Goal: Navigation & Orientation: Understand site structure

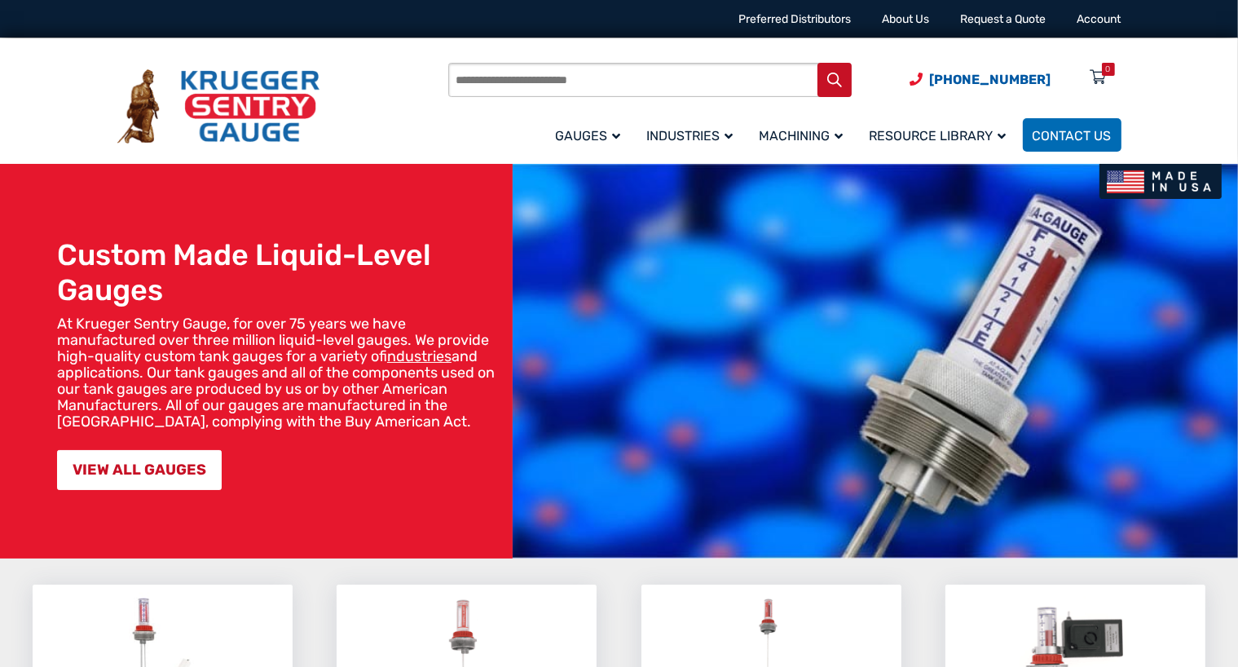
click at [152, 51] on div "Products search [PHONE_NUMBER] Menu 0 Menu Account [GEOGRAPHIC_DATA] Liquid Lev…" at bounding box center [619, 102] width 1043 height 128
click at [87, 158] on div "Products search [PHONE_NUMBER] Menu 0 Menu Account [GEOGRAPHIC_DATA] Liquid Lev…" at bounding box center [619, 101] width 1238 height 126
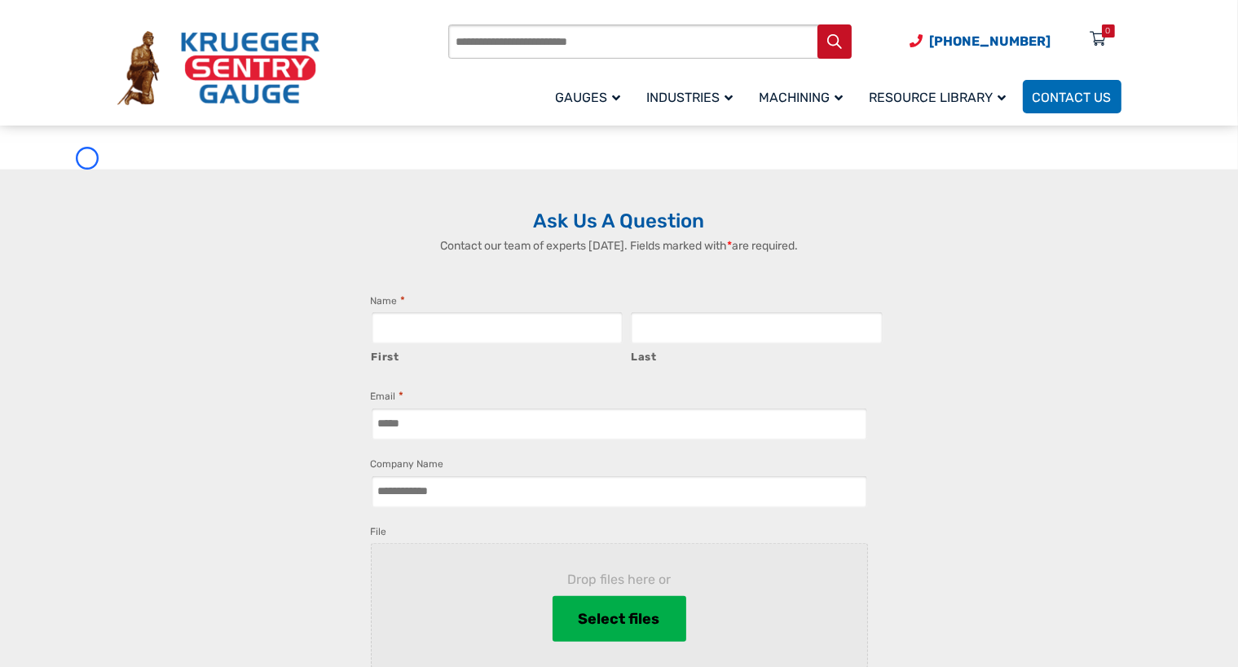
scroll to position [1297, 0]
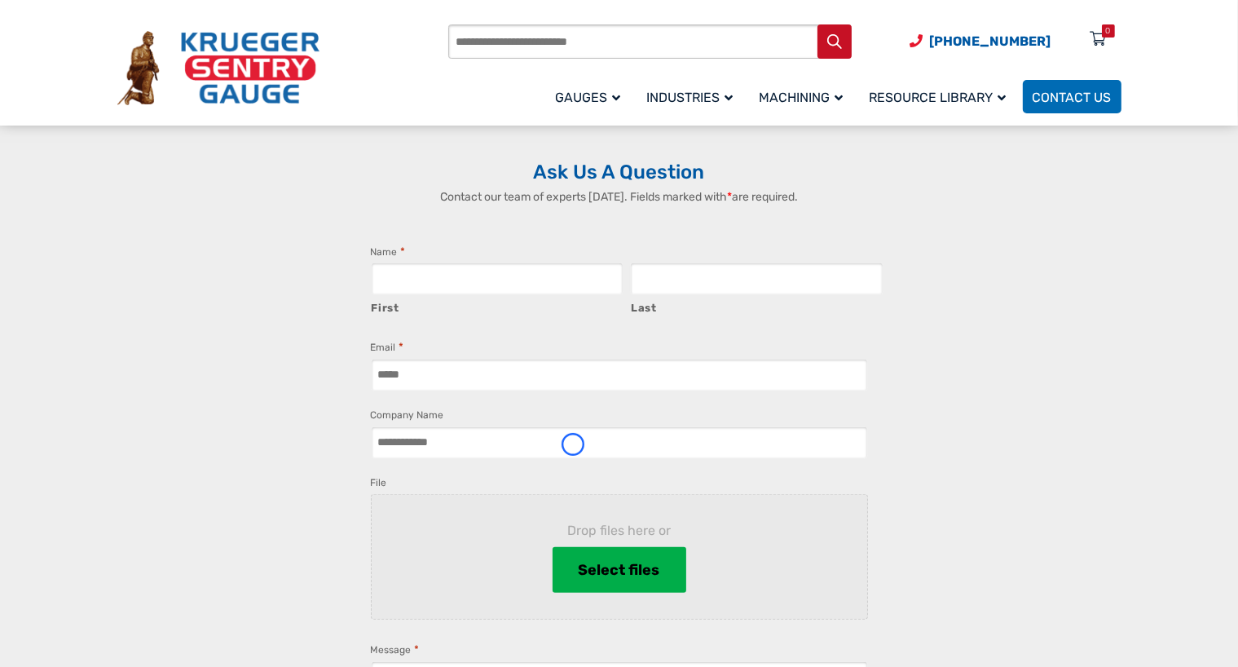
click at [87, 158] on div "Ask Us A Question Contact our team of experts [DATE]. Fields marked with * are …" at bounding box center [619, 499] width 1238 height 757
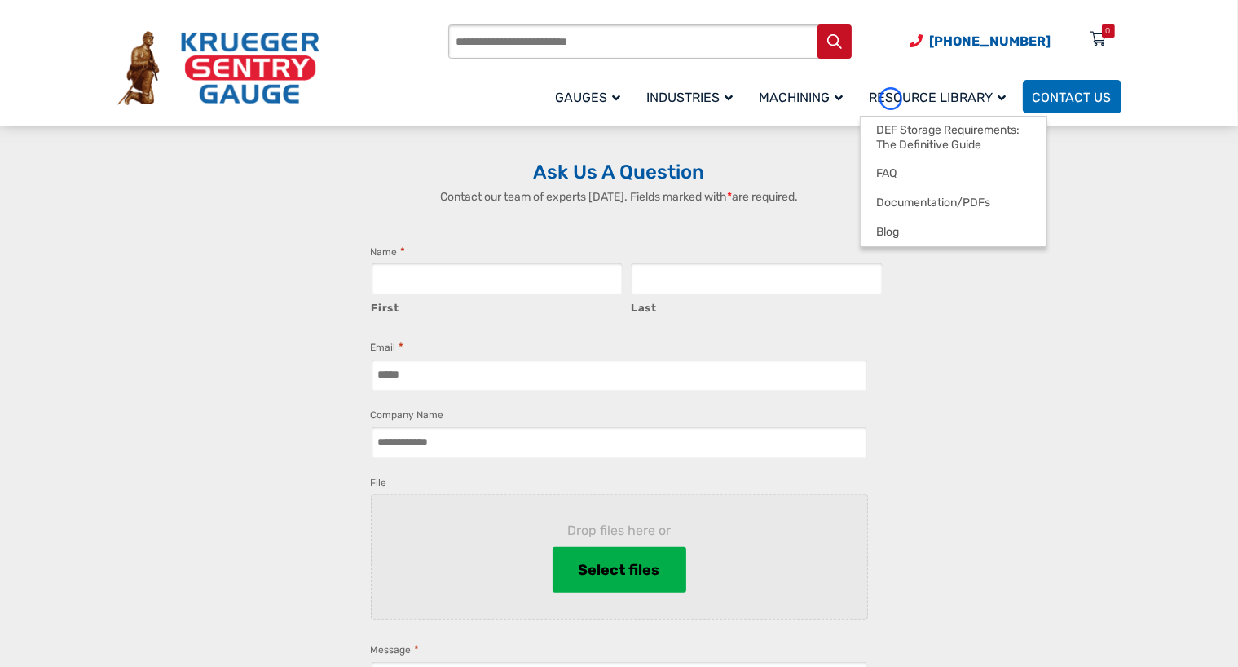
click at [891, 99] on span "Resource Library" at bounding box center [938, 97] width 137 height 15
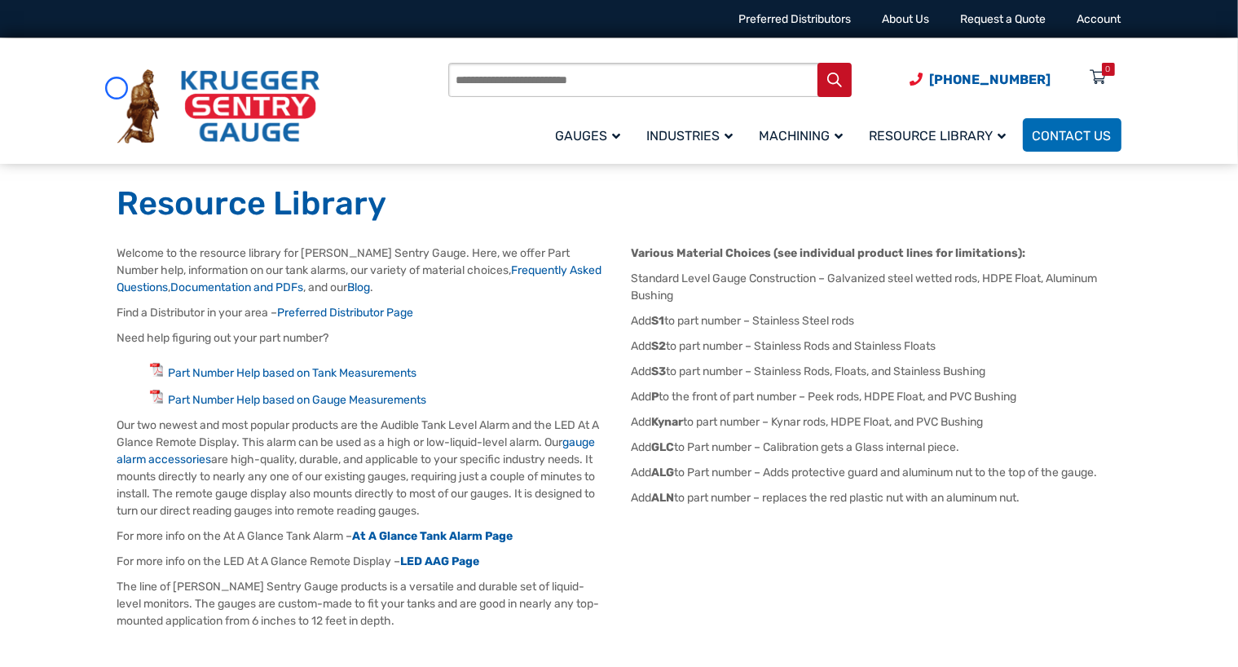
click at [117, 88] on img at bounding box center [218, 106] width 202 height 75
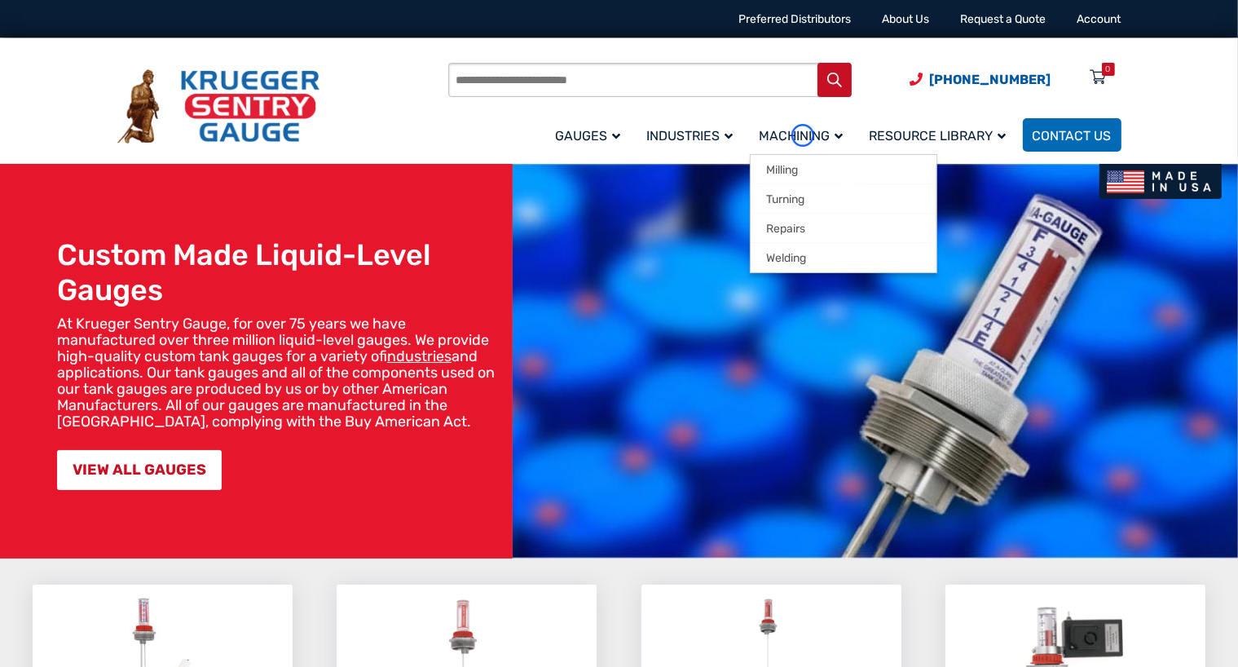
click at [803, 135] on span "Machining" at bounding box center [802, 135] width 84 height 15
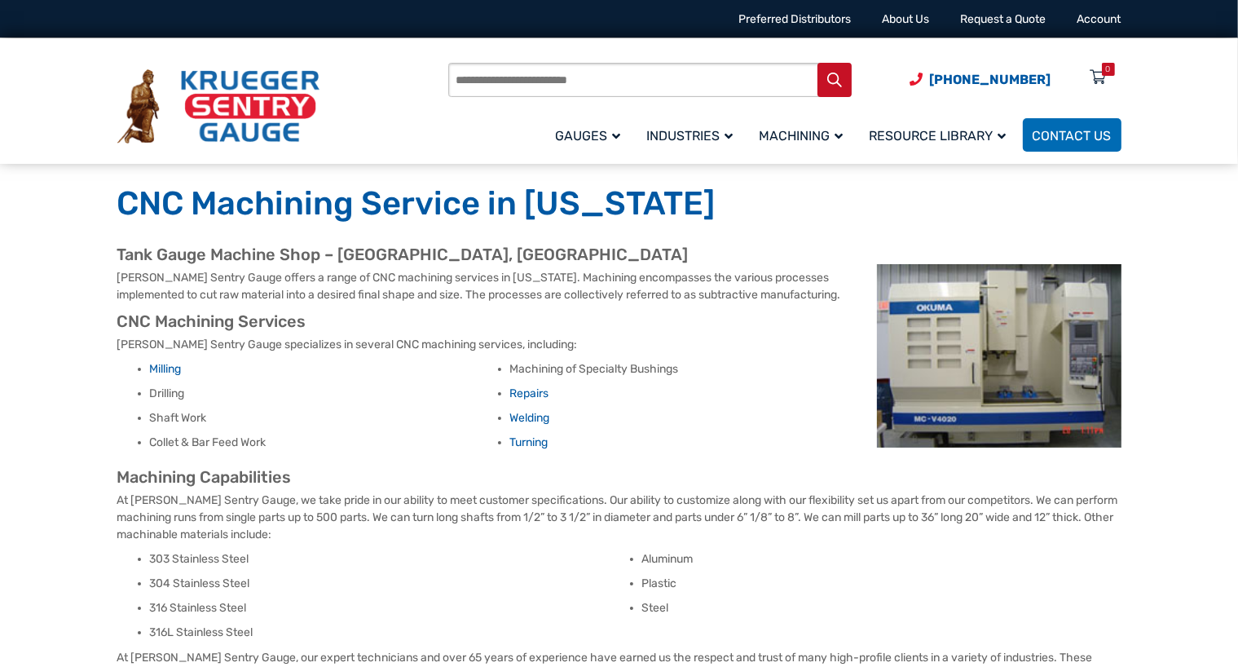
click at [150, 106] on img at bounding box center [218, 106] width 202 height 75
